Goal: Browse casually

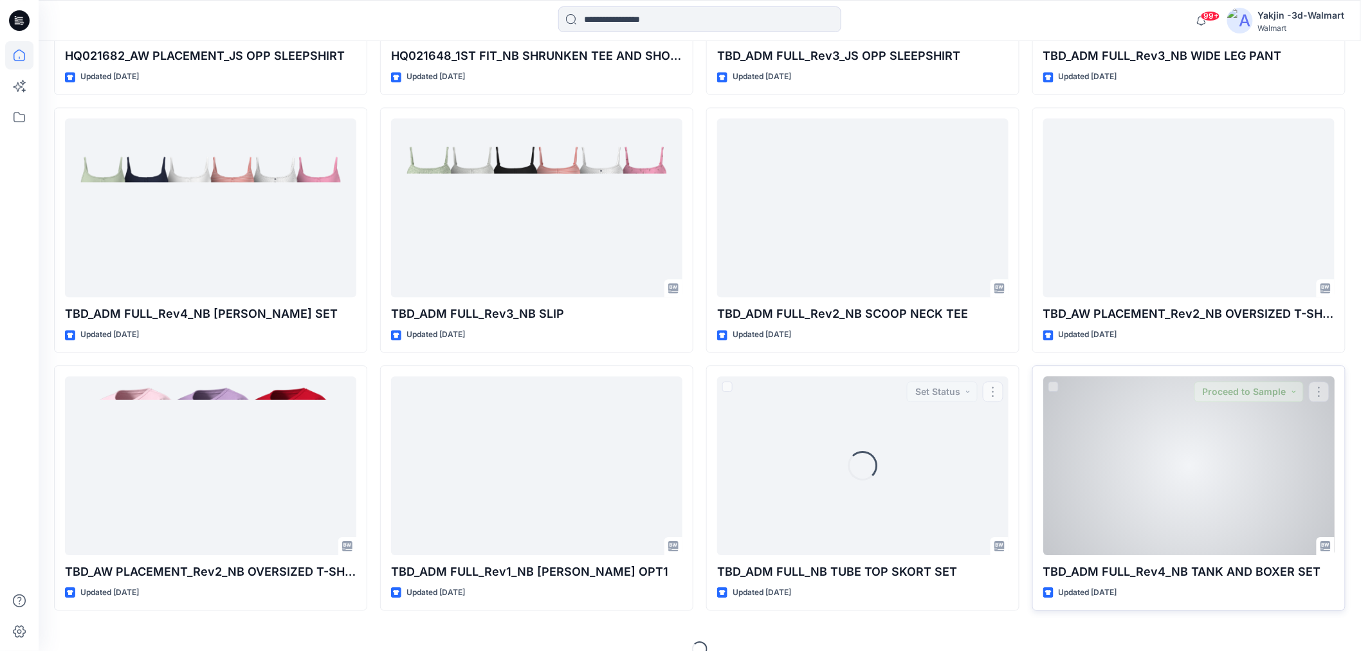
scroll to position [1417, 0]
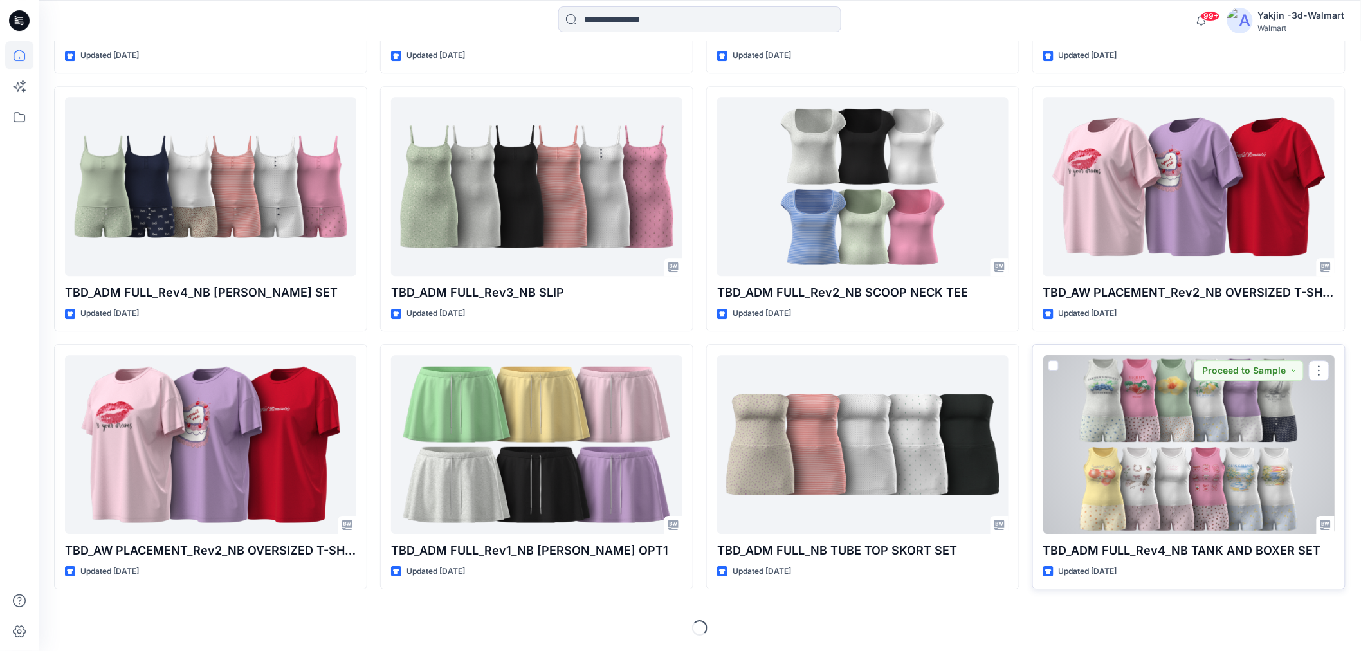
click at [1123, 433] on div at bounding box center [1188, 444] width 291 height 179
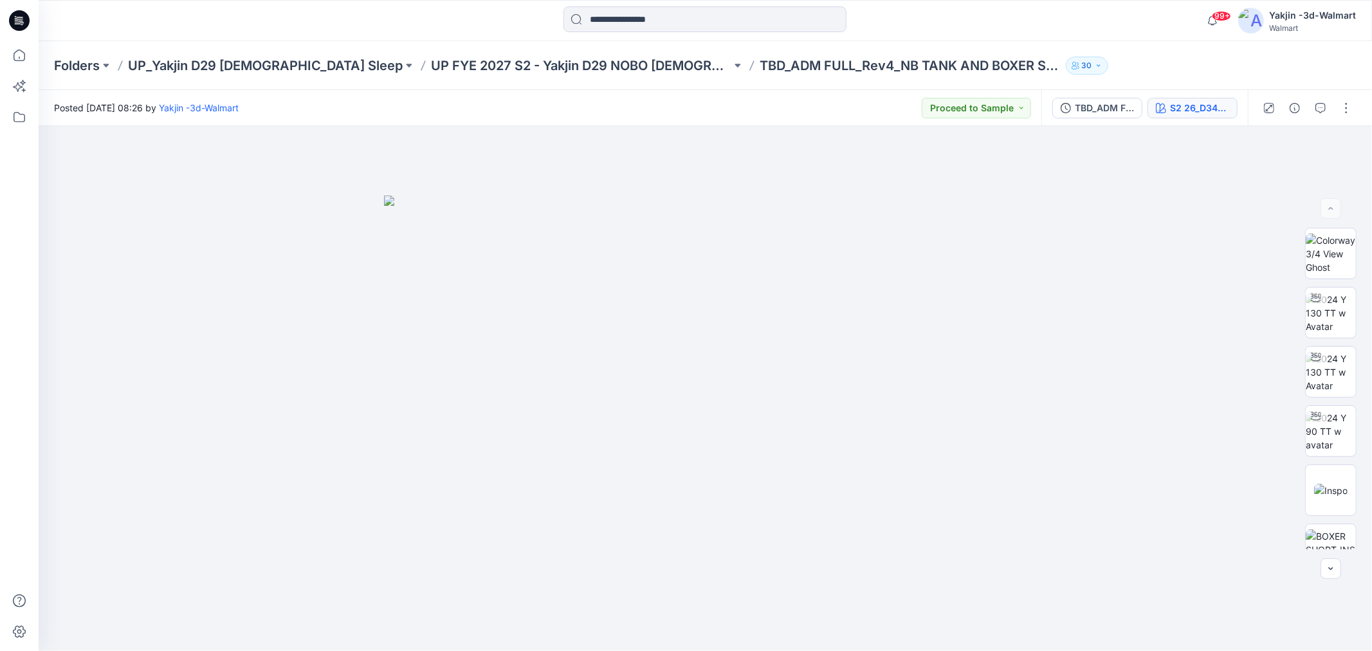
click at [1165, 103] on icon "button" at bounding box center [1160, 108] width 10 height 10
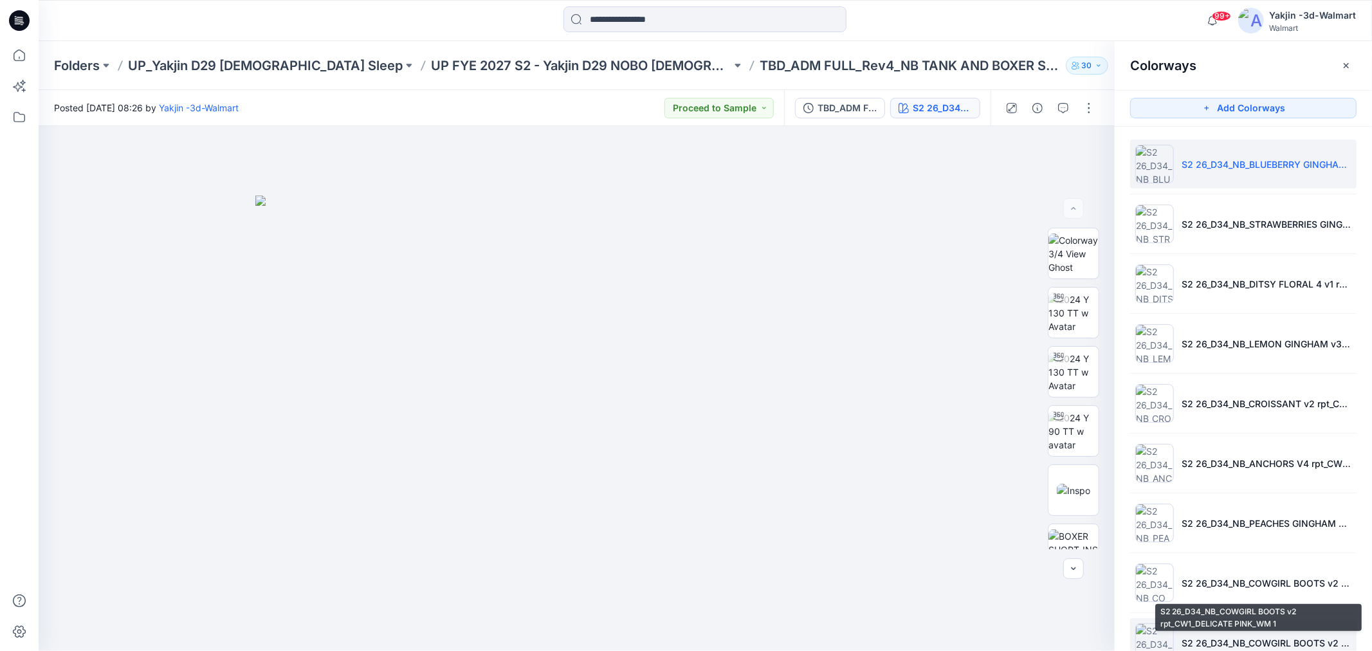
click at [1216, 640] on p "S2 26_D34_NB_COWGIRL BOOTS v2 rpt_CW1_DELICATE PINK_WM 1" at bounding box center [1266, 643] width 170 height 14
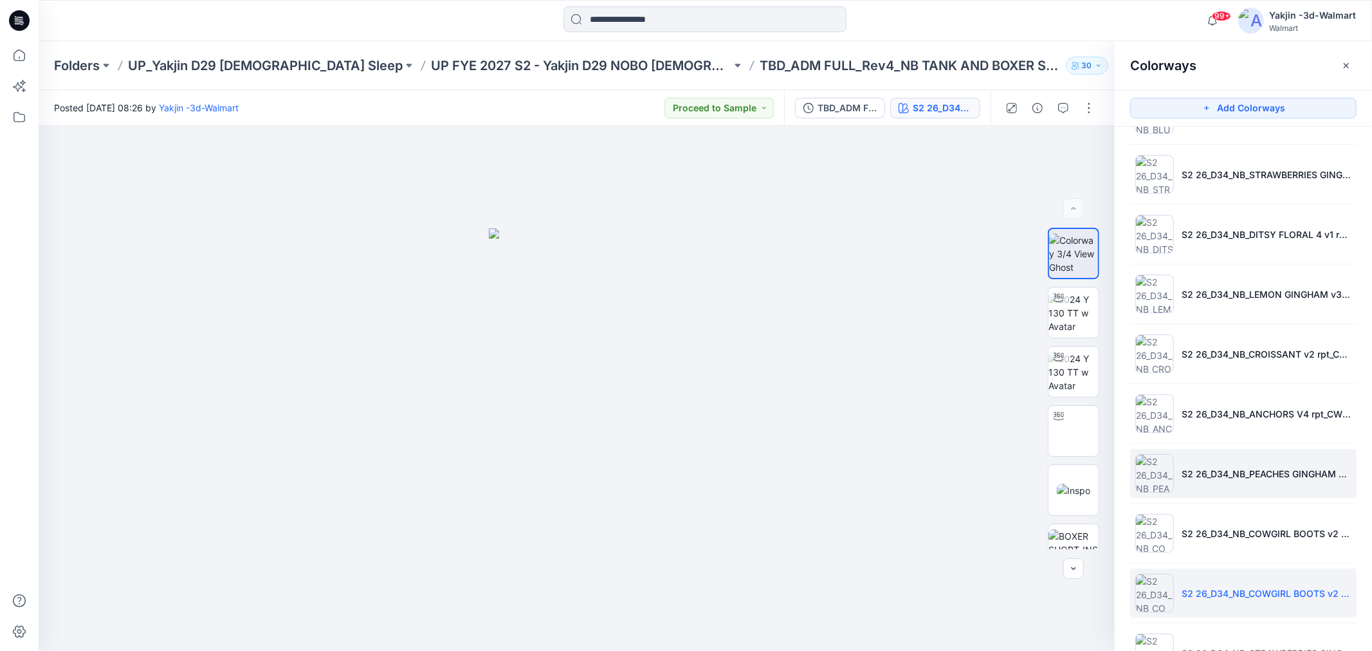
scroll to position [71, 0]
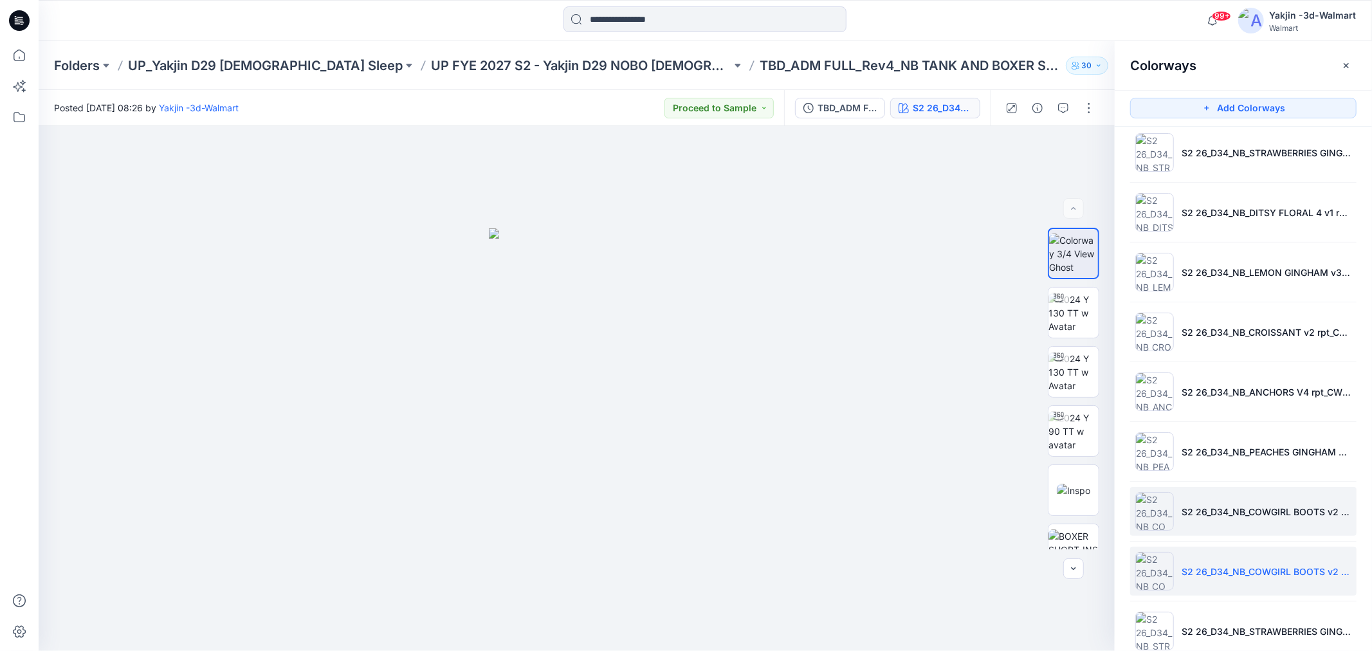
click at [1239, 512] on p "S2 26_D34_NB_COWGIRL BOOTS v2 rpt_CW1_DELICATE PINK_WM" at bounding box center [1266, 512] width 170 height 14
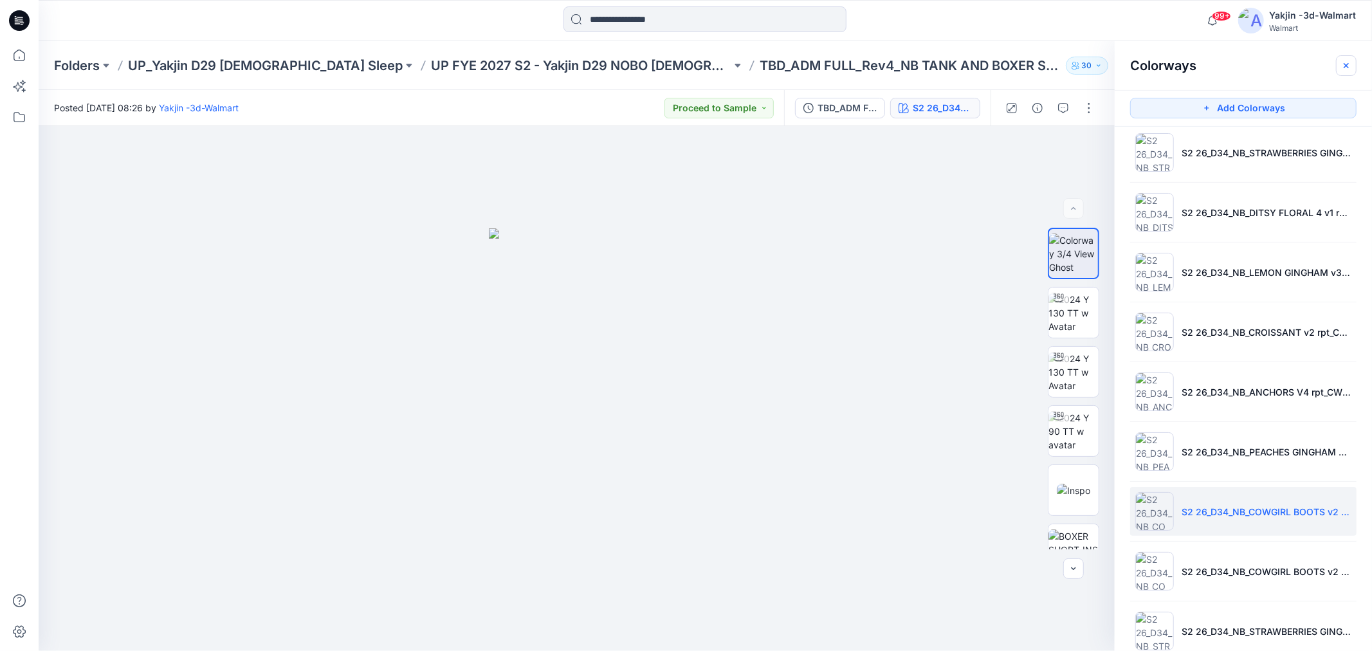
click at [1349, 69] on icon "button" at bounding box center [1346, 65] width 10 height 10
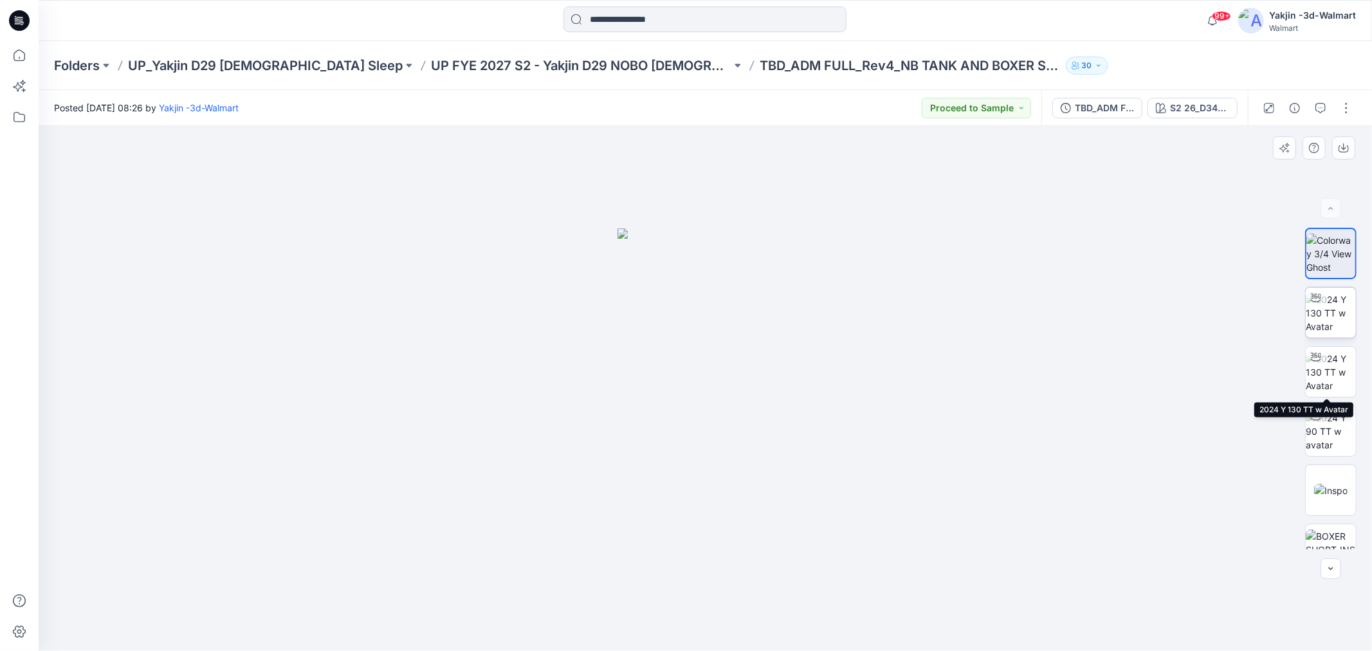
click at [1338, 312] on img at bounding box center [1330, 313] width 50 height 41
